Goal: Find specific fact: Find specific fact

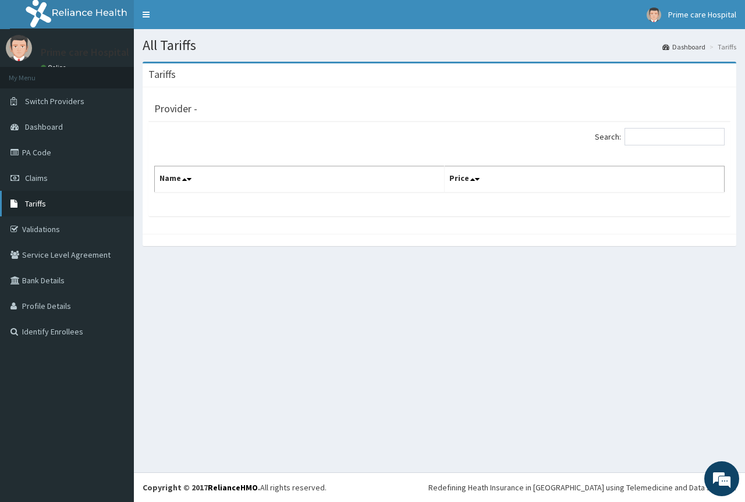
click at [60, 202] on link "Tariffs" at bounding box center [67, 204] width 134 height 26
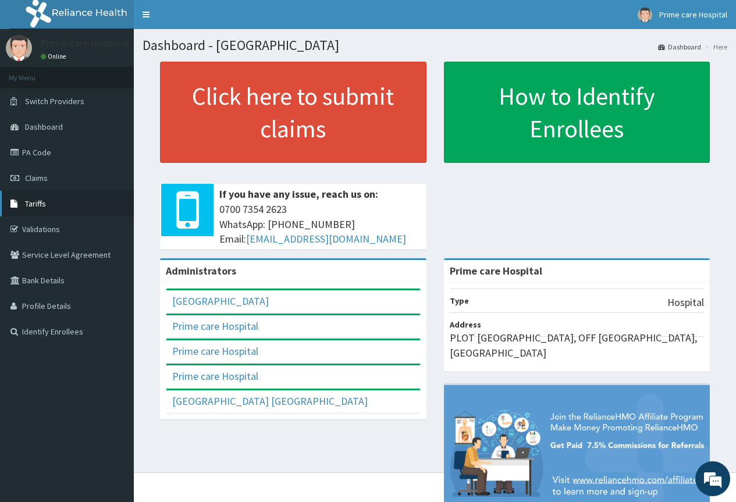
click at [44, 206] on span "Tariffs" at bounding box center [35, 203] width 21 height 10
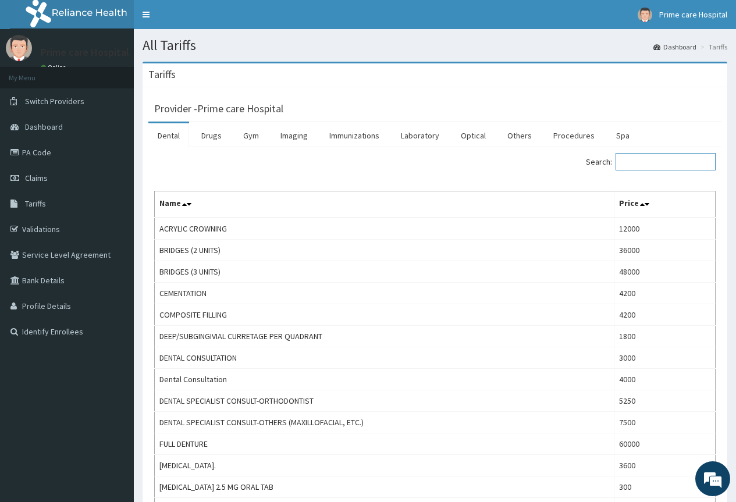
click at [643, 155] on input "Search:" at bounding box center [665, 161] width 100 height 17
paste input "[MEDICAL_DATA]"
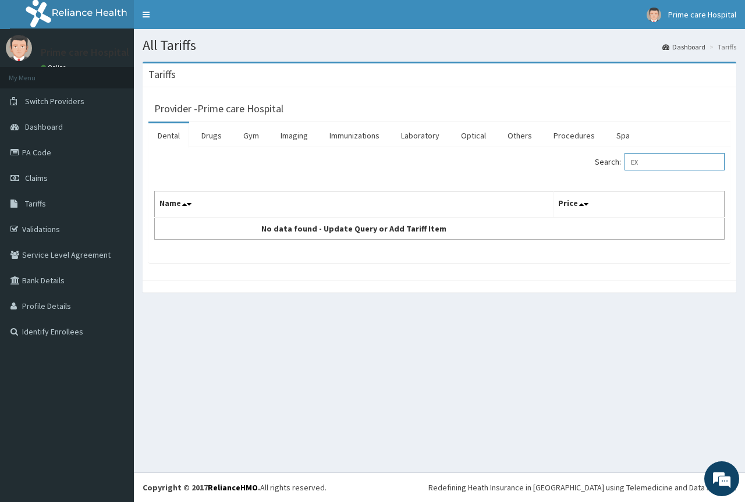
type input "E"
